Goal: Transaction & Acquisition: Purchase product/service

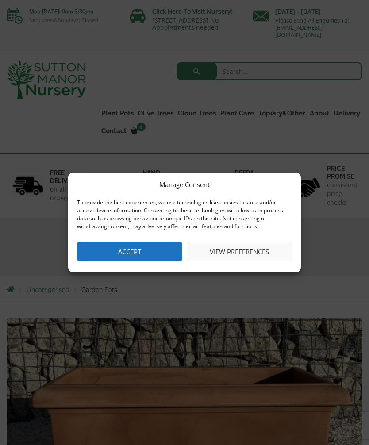
click at [263, 257] on button "View preferences" at bounding box center [238, 251] width 105 height 20
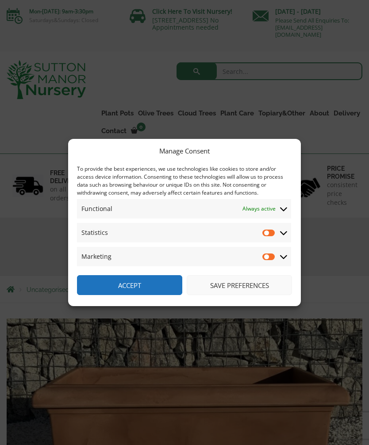
click at [270, 232] on input "Statistics" at bounding box center [268, 232] width 13 height 9
click at [272, 231] on input "Statistics" at bounding box center [268, 232] width 13 height 9
checkbox input "false"
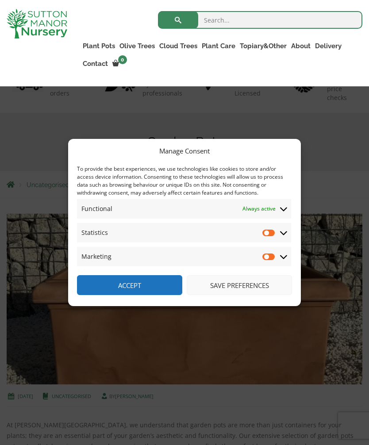
scroll to position [88, 0]
click at [248, 295] on button "Save preferences" at bounding box center [238, 285] width 105 height 20
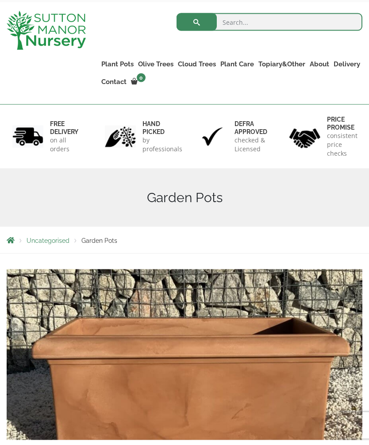
scroll to position [49, 0]
click at [0, 0] on link "Glazed Pots" at bounding box center [0, 0] width 0 height 0
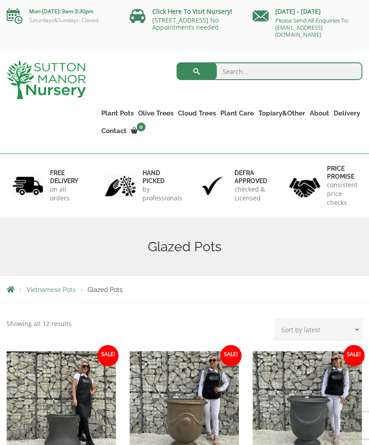
click at [0, 0] on link "100% Italian Terracotta" at bounding box center [0, 0] width 0 height 0
click at [115, 109] on link "Plant Pots" at bounding box center [117, 113] width 37 height 12
click at [0, 0] on link "The Old Stone Pots" at bounding box center [0, 0] width 0 height 0
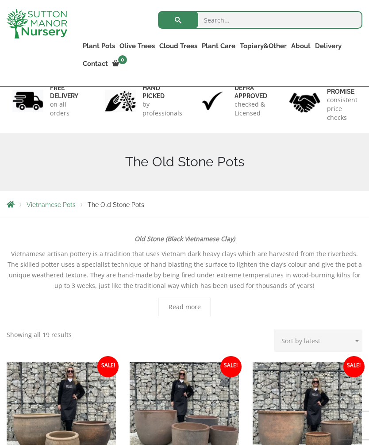
scroll to position [72, 0]
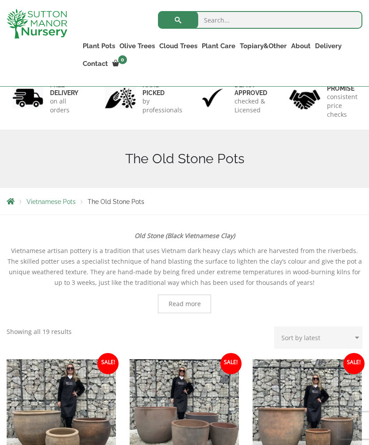
click at [0, 0] on link "Cylinders Traditionals" at bounding box center [0, 0] width 0 height 0
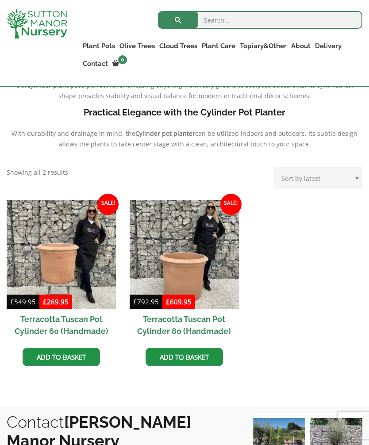
scroll to position [324, 0]
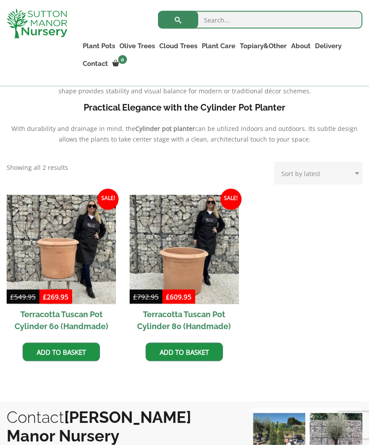
click at [311, 321] on ul "Sale! £ 549.95 Original price was: £549.95. £ 269.95 Current price is: £269.95.…" at bounding box center [184, 287] width 355 height 185
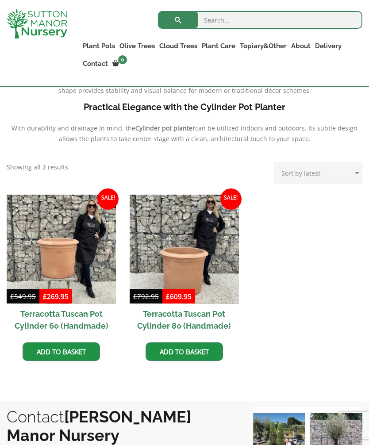
click at [65, 273] on img at bounding box center [61, 248] width 109 height 109
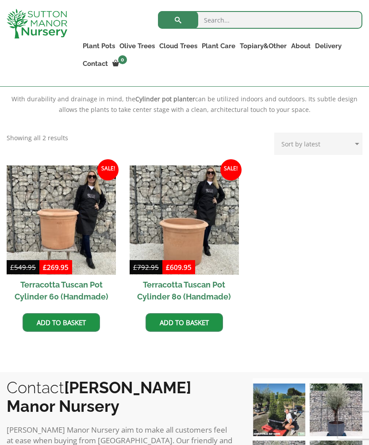
scroll to position [353, 0]
